Goal: Information Seeking & Learning: Compare options

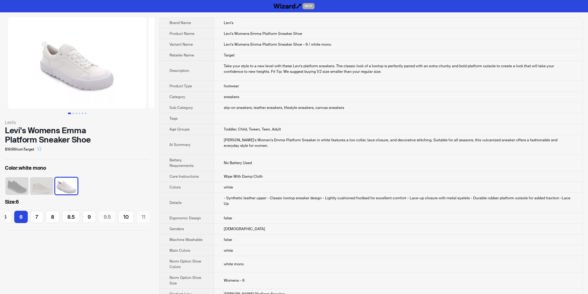
scroll to position [0, 30]
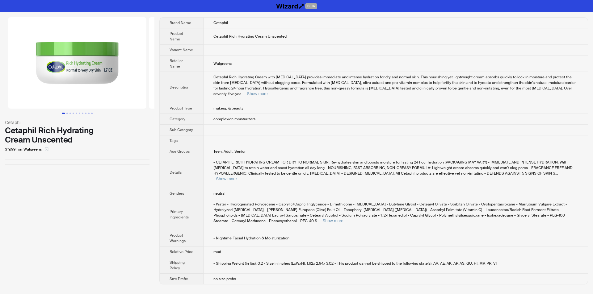
click at [48, 150] on icon "select" at bounding box center [47, 149] width 4 height 4
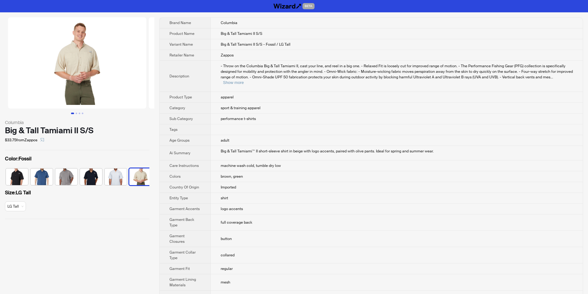
scroll to position [0, 28]
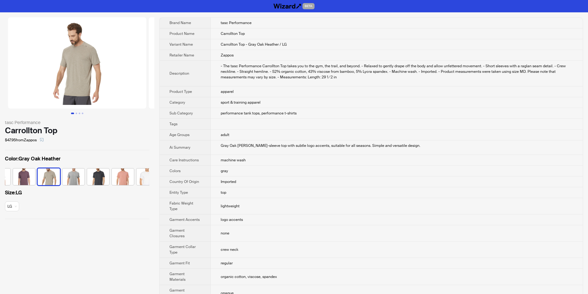
scroll to position [0, 102]
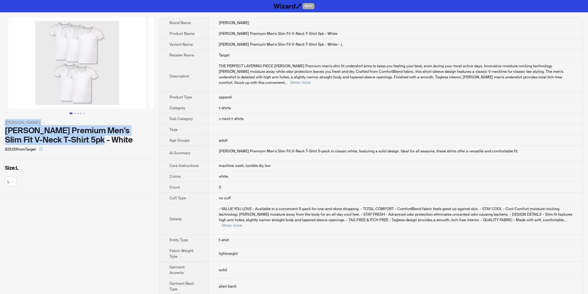
drag, startPoint x: 2, startPoint y: 122, endPoint x: 115, endPoint y: 142, distance: 114.7
click at [116, 141] on div "Hanes Hanes Premium Men's Slim Fit V-Neck T-Shirt 5pk - White $25.00 from Targe…" at bounding box center [77, 105] width 154 height 187
copy div "Hanes Hanes Premium Men's Slim Fit V-Neck T-Shirt 5pk - White"
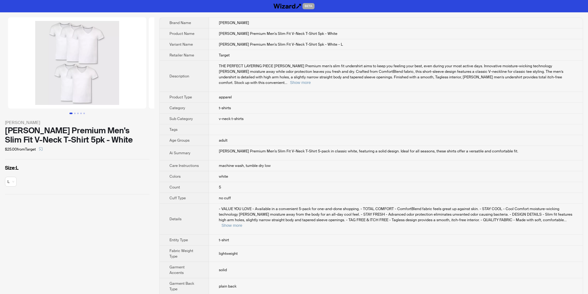
click at [307, 135] on td "adult" at bounding box center [396, 140] width 374 height 11
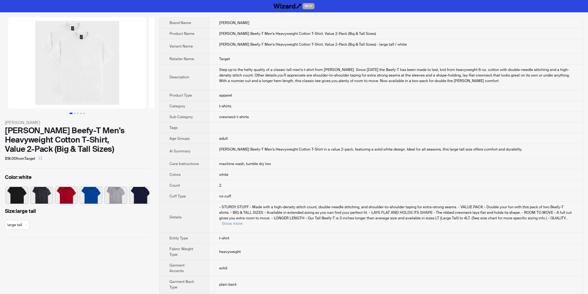
scroll to position [0, 28]
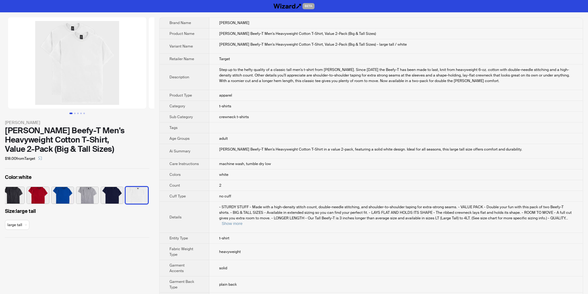
click at [258, 118] on td "crewneck t-shirts" at bounding box center [396, 117] width 374 height 11
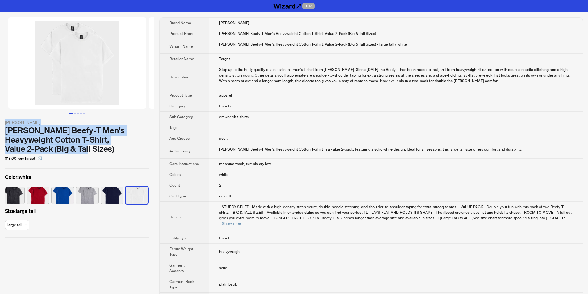
drag, startPoint x: 5, startPoint y: 122, endPoint x: 116, endPoint y: 150, distance: 114.5
click at [116, 150] on div "Hanes Hanes Beefy-T Men's Heavyweight Cotton T-Shirt, Value 2-Pack (Big & Tall …" at bounding box center [77, 127] width 154 height 230
copy div "Hanes Hanes Beefy-T Men's Heavyweight Cotton T-Shirt, Value 2-Pack (Big & Tall …"
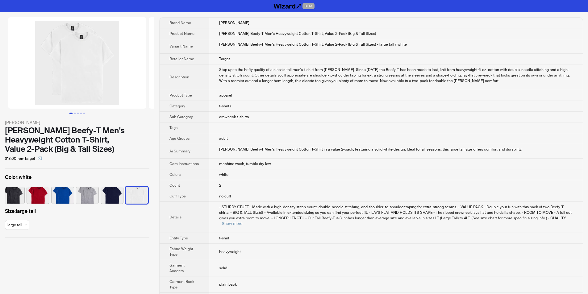
click at [209, 95] on th "Product Type" at bounding box center [185, 95] width 50 height 11
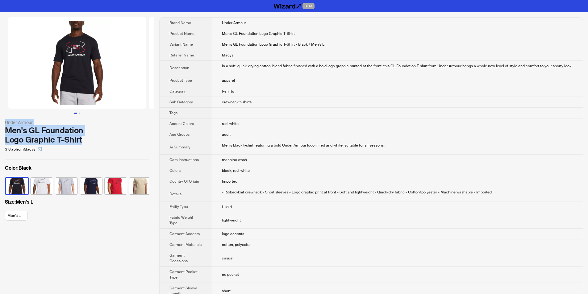
drag, startPoint x: 5, startPoint y: 121, endPoint x: 83, endPoint y: 142, distance: 80.7
click at [83, 142] on div "Under Armour Men's GL Foundation Logo Graphic T-Shirt $18.75 from Macys" at bounding box center [77, 136] width 144 height 35
copy div "Under Armour Men's GL Foundation Logo Graphic T-Shirt"
click at [98, 150] on div "$18.75 from Macys" at bounding box center [77, 149] width 144 height 10
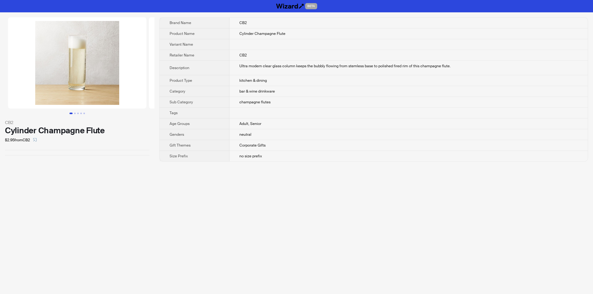
click at [279, 214] on div "BETA CB2 Cylinder Champagne Flute $2.95 from CB2 Brand Name CB2 Product Name Cy…" at bounding box center [296, 147] width 593 height 294
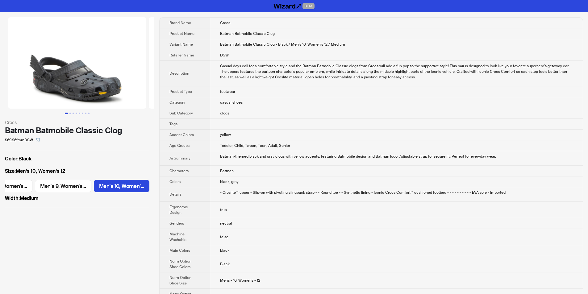
scroll to position [0, 487]
